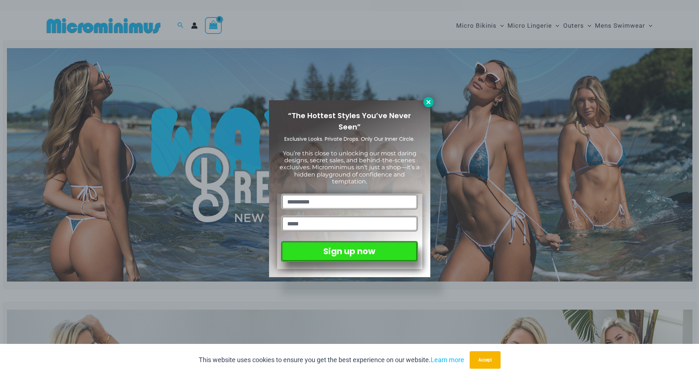
click at [430, 101] on icon at bounding box center [429, 102] width 7 height 7
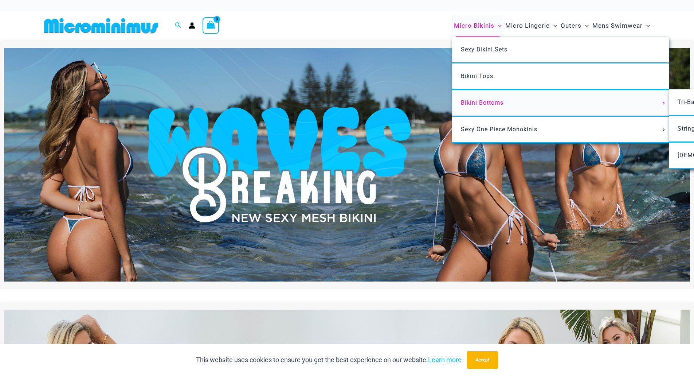
click at [475, 102] on span "Bikini Bottoms" at bounding box center [482, 102] width 43 height 7
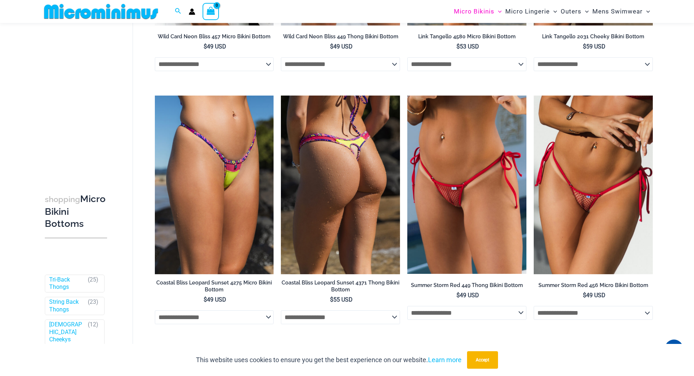
scroll to position [577, 0]
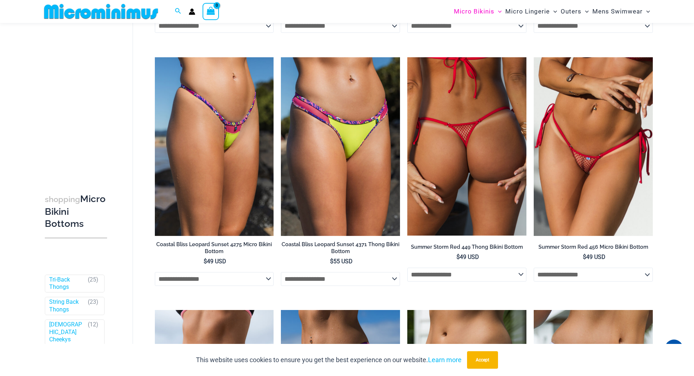
click at [469, 275] on select "**********" at bounding box center [466, 274] width 119 height 14
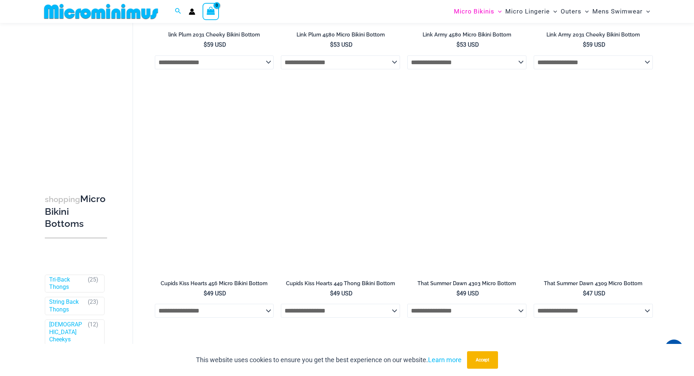
scroll to position [2144, 0]
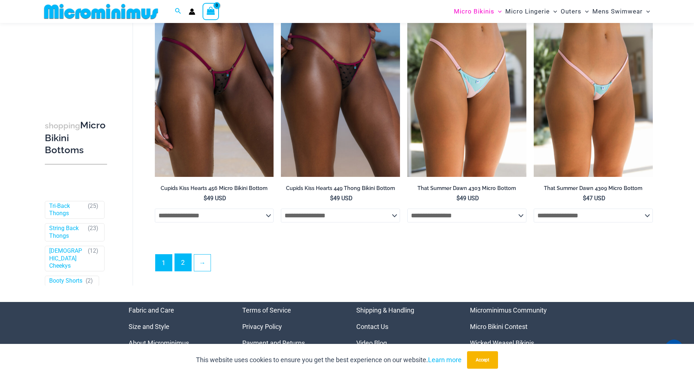
click at [186, 271] on link "2" at bounding box center [183, 262] width 16 height 17
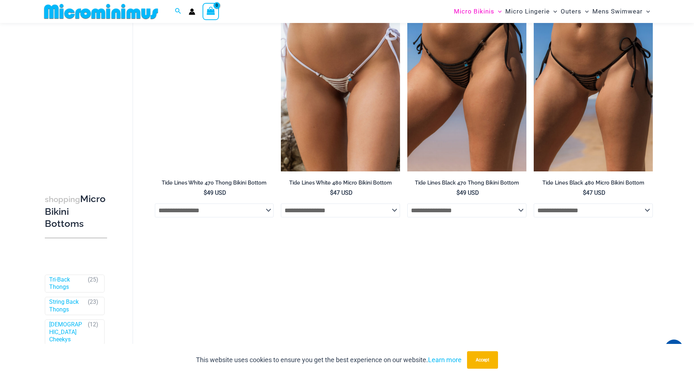
scroll to position [832, 0]
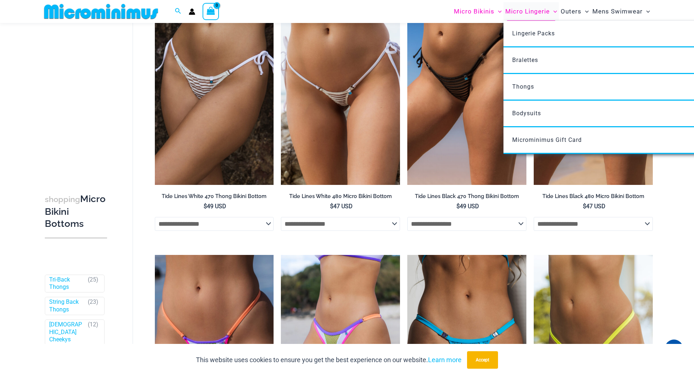
click at [534, 12] on span "Micro Lingerie" at bounding box center [527, 11] width 44 height 19
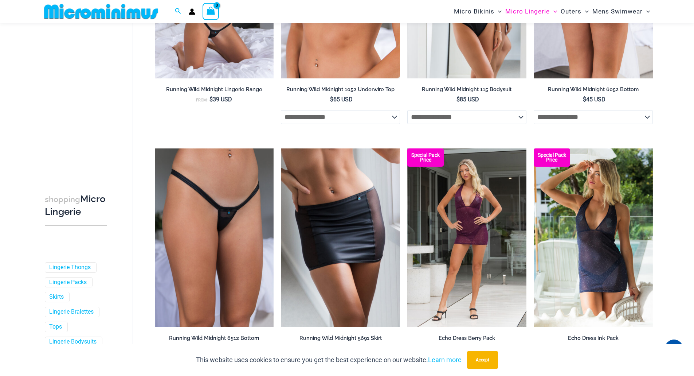
scroll to position [357, 0]
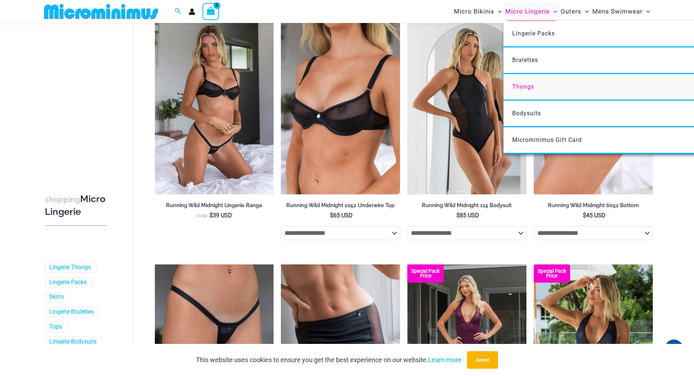
click at [531, 91] on link "Thongs" at bounding box center [611, 87] width 217 height 27
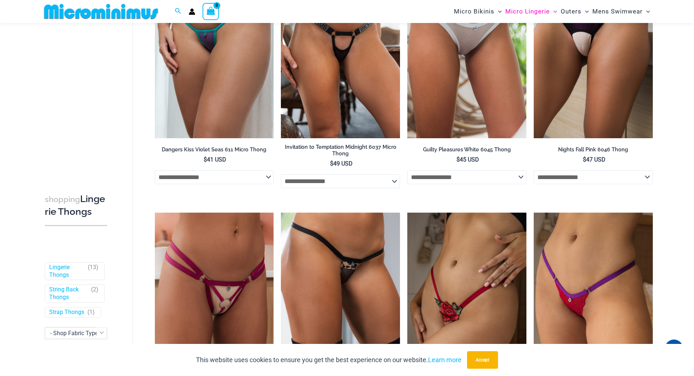
scroll to position [613, 0]
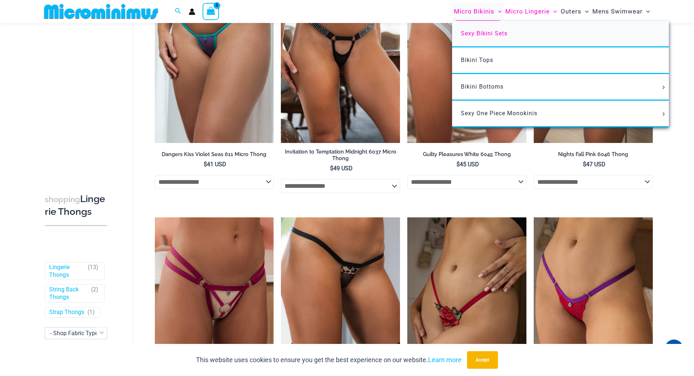
click at [490, 36] on link "Sexy Bikini Sets" at bounding box center [560, 34] width 217 height 27
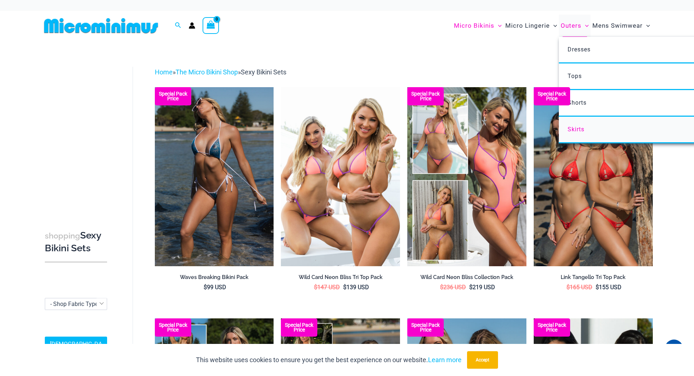
click at [586, 128] on link "Skirts" at bounding box center [667, 130] width 217 height 27
